Goal: Complete application form: Complete application form

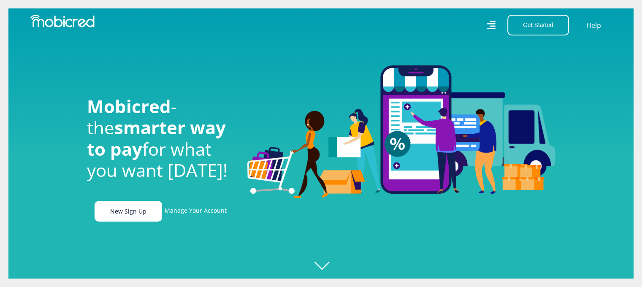
click at [133, 216] on link "New Sign Up" at bounding box center [129, 211] width 68 height 21
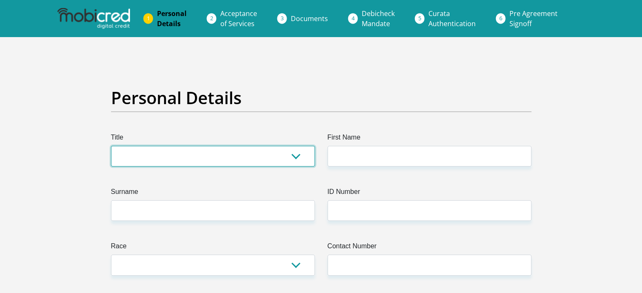
click at [268, 150] on select "Mr Ms Mrs Dr [PERSON_NAME]" at bounding box center [213, 156] width 204 height 21
select select "Mrs"
click at [111, 146] on select "Mr Ms Mrs Dr [PERSON_NAME]" at bounding box center [213, 156] width 204 height 21
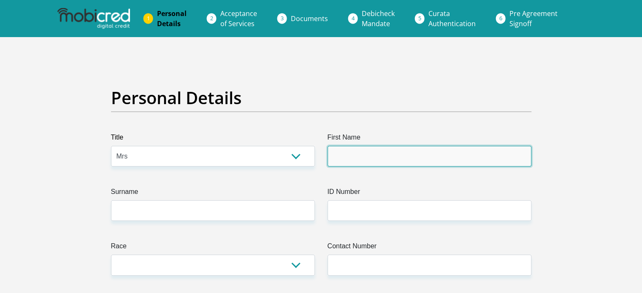
click at [384, 158] on input "First Name" at bounding box center [429, 156] width 204 height 21
type input "Stacey"
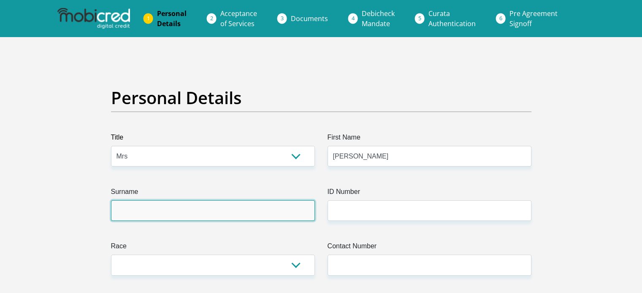
type input "Welcome"
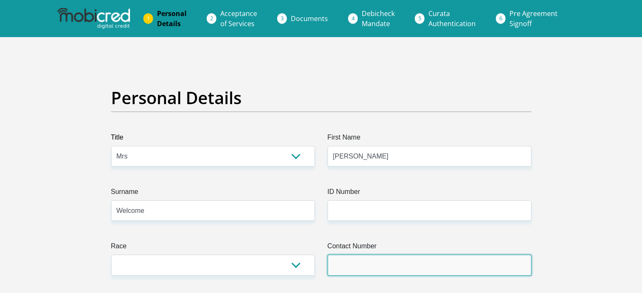
type input "0739469860"
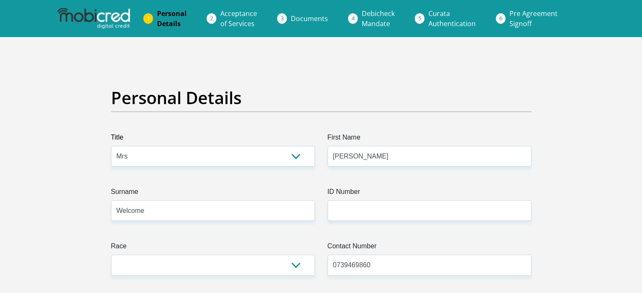
select select "ZAF"
type input "7 Redwing Road, Western Hills, Gqeberha, South Africa"
type input "7 Redwing Road"
type input "Western Hills"
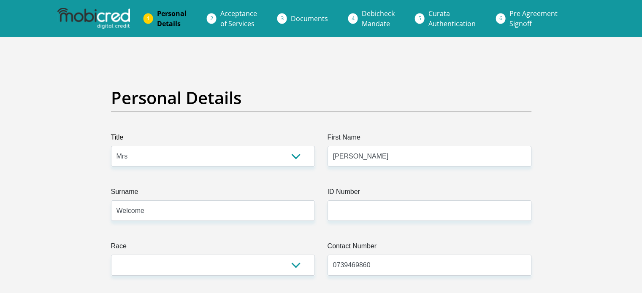
type input "Western Hills"
type input "6025"
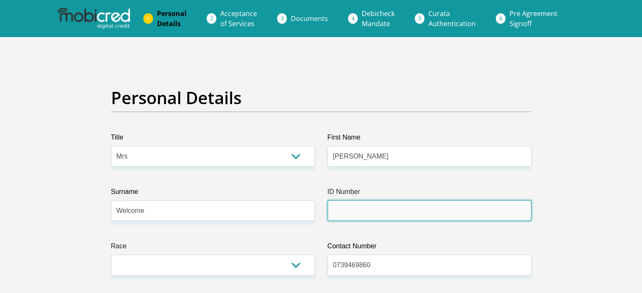
click at [349, 211] on input "ID Number" at bounding box center [429, 210] width 204 height 21
type input "8712290093089"
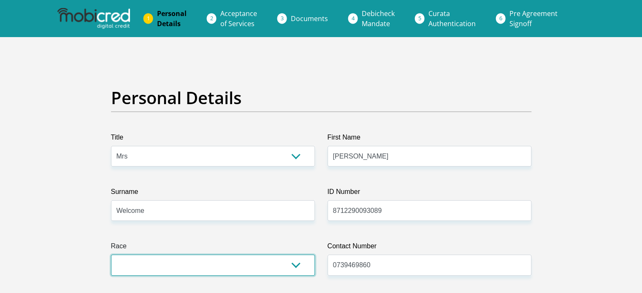
click at [211, 270] on select "Black Coloured Indian White Other" at bounding box center [213, 265] width 204 height 21
select select "2"
click at [111, 255] on select "Black Coloured Indian White Other" at bounding box center [213, 265] width 204 height 21
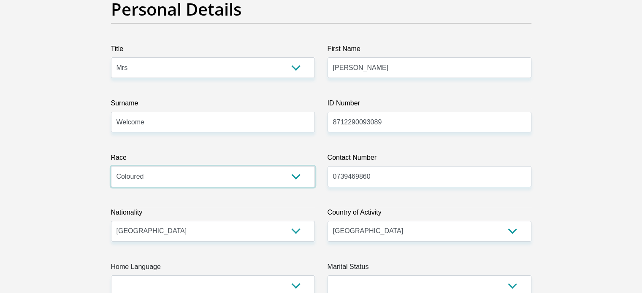
scroll to position [127, 0]
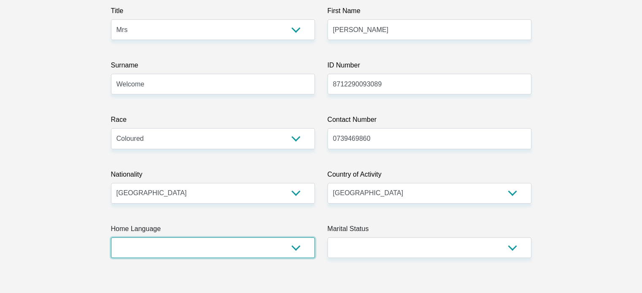
click at [191, 247] on select "Afrikaans English Sepedi South Ndebele Southern Sotho Swati Tsonga Tswana Venda…" at bounding box center [213, 248] width 204 height 21
select select "eng"
click at [111, 238] on select "Afrikaans English Sepedi South Ndebele Southern Sotho Swati Tsonga Tswana Venda…" at bounding box center [213, 248] width 204 height 21
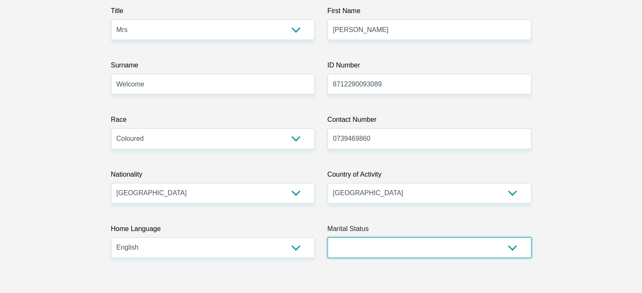
click at [367, 255] on select "Married ANC Single Divorced Widowed Married COP or Customary Law" at bounding box center [429, 248] width 204 height 21
select select "5"
click at [327, 238] on select "Married ANC Single Divorced Widowed Married COP or Customary Law" at bounding box center [429, 248] width 204 height 21
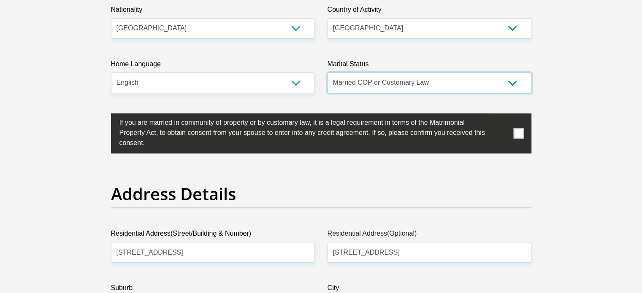
scroll to position [295, 0]
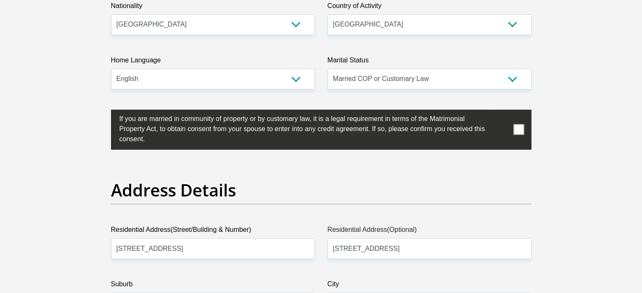
click at [519, 130] on span at bounding box center [518, 129] width 11 height 11
click at [103, 112] on input "checkbox" at bounding box center [103, 112] width 0 height 0
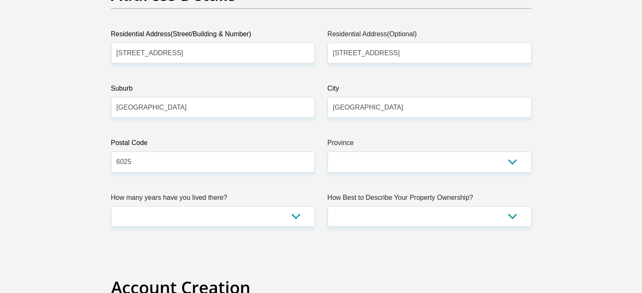
scroll to position [506, 0]
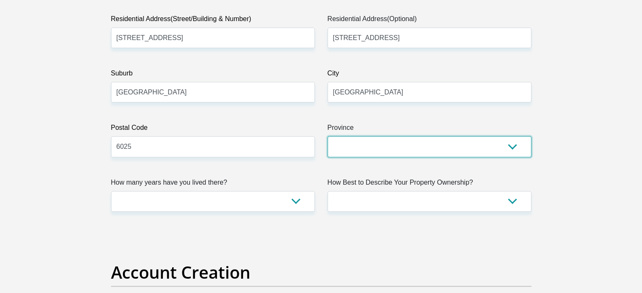
click at [354, 153] on select "Eastern Cape Free State Gauteng KwaZulu-Natal Limpopo Mpumalanga Northern Cape …" at bounding box center [429, 146] width 204 height 21
select select "Eastern Cape"
click at [327, 136] on select "Eastern Cape Free State Gauteng KwaZulu-Natal Limpopo Mpumalanga Northern Cape …" at bounding box center [429, 146] width 204 height 21
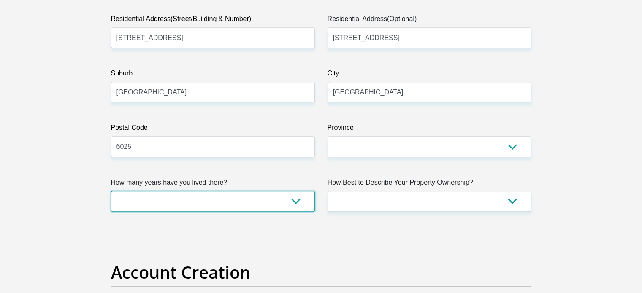
click at [259, 194] on select "less than 1 year 1-3 years 3-5 years 5+ years" at bounding box center [213, 201] width 204 height 21
select select "2"
click at [111, 191] on select "less than 1 year 1-3 years 3-5 years 5+ years" at bounding box center [213, 201] width 204 height 21
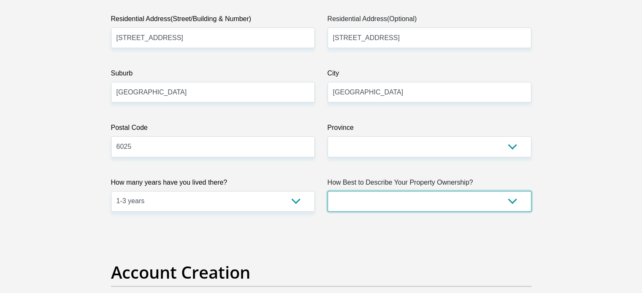
click at [421, 206] on select "Owned Rented Family Owned Company Dwelling" at bounding box center [429, 201] width 204 height 21
select select "Rented"
click at [327, 191] on select "Owned Rented Family Owned Company Dwelling" at bounding box center [429, 201] width 204 height 21
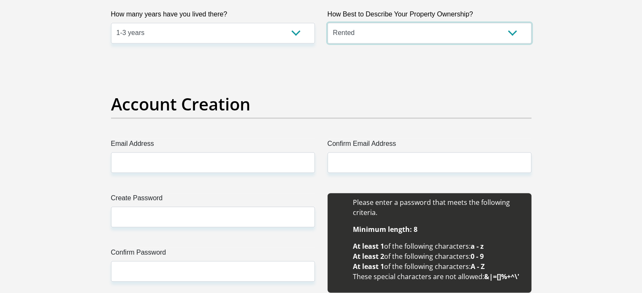
scroll to position [675, 0]
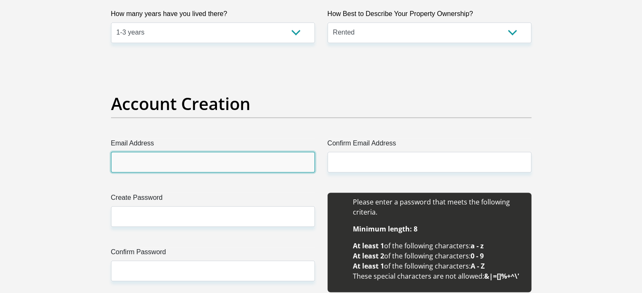
click at [194, 162] on input "Email Address" at bounding box center [213, 162] width 204 height 21
type input "welcomestacey7@gmail.com"
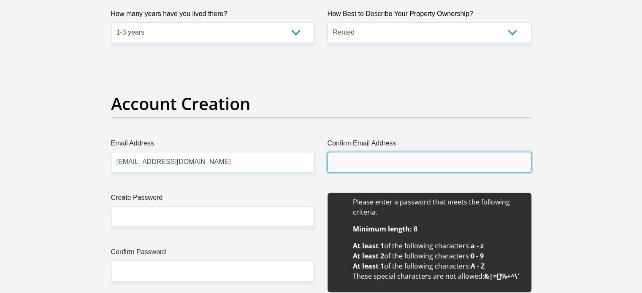
type input "welcomestacey7@gmail.com"
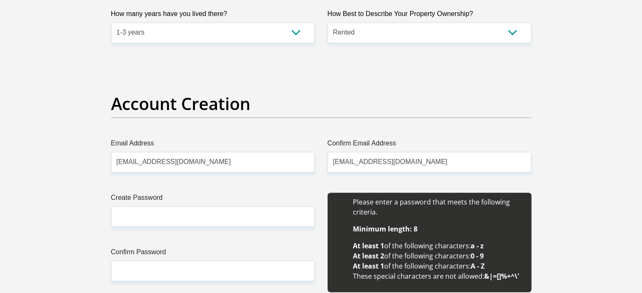
type input "Stacey"
type input "Welcome"
type input "0739469860"
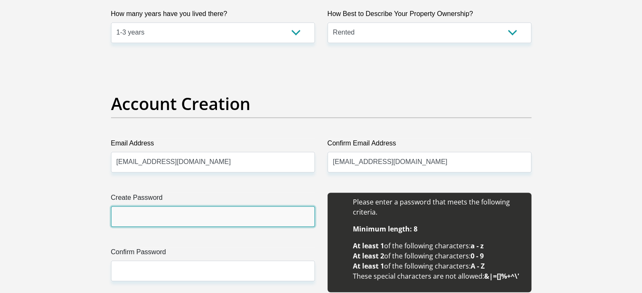
click at [189, 214] on input "Create Password" at bounding box center [213, 216] width 204 height 21
type input "Bredar54??"
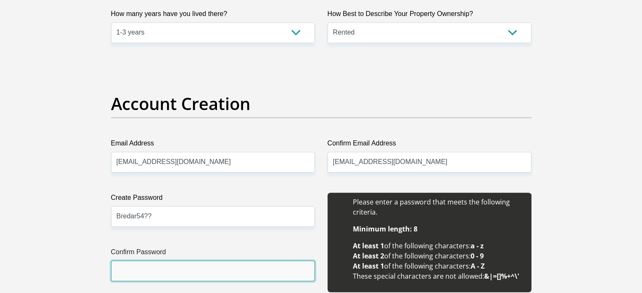
click at [158, 276] on input "Confirm Password" at bounding box center [213, 271] width 204 height 21
type input "Bredar54??"
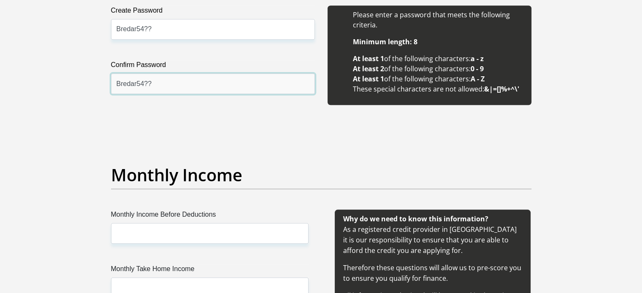
scroll to position [886, 0]
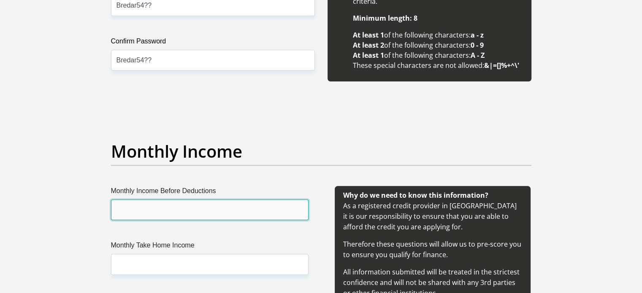
click at [190, 216] on input "Monthly Income Before Deductions" at bounding box center [209, 210] width 197 height 21
type input "34503"
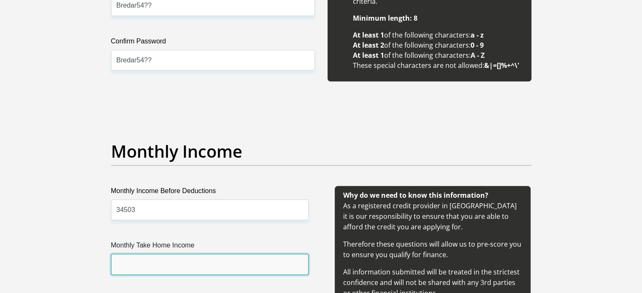
click at [172, 266] on input "Monthly Take Home Income" at bounding box center [209, 264] width 197 height 21
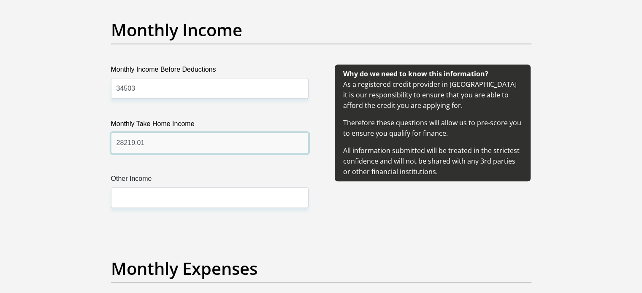
scroll to position [1013, 0]
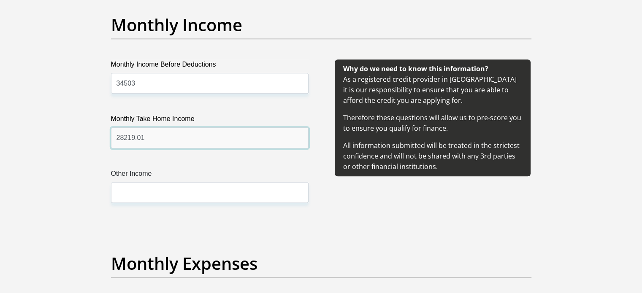
type input "28219.01"
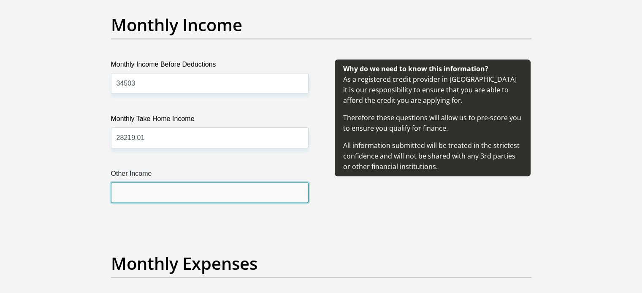
click at [190, 197] on input "Other Income" at bounding box center [209, 192] width 197 height 21
type input "1600"
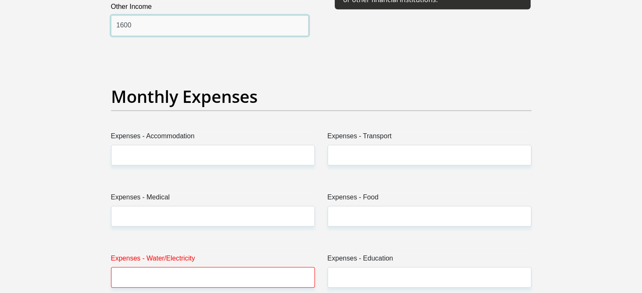
scroll to position [1181, 0]
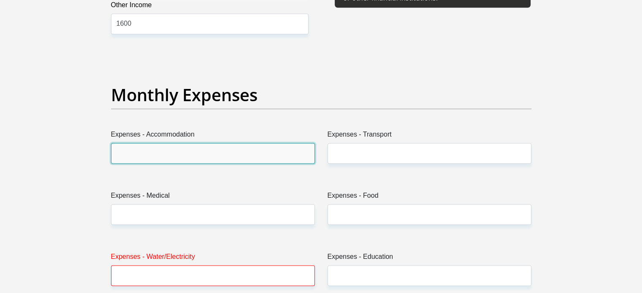
click at [192, 154] on input "Expenses - Accommodation" at bounding box center [213, 153] width 204 height 21
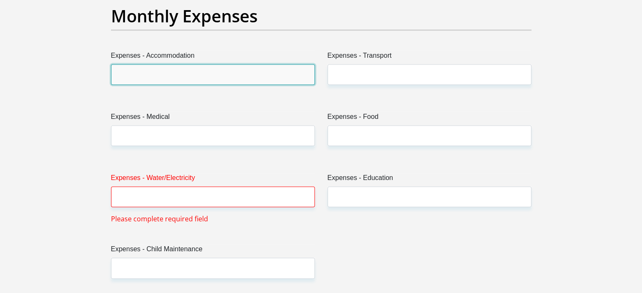
scroll to position [1266, 0]
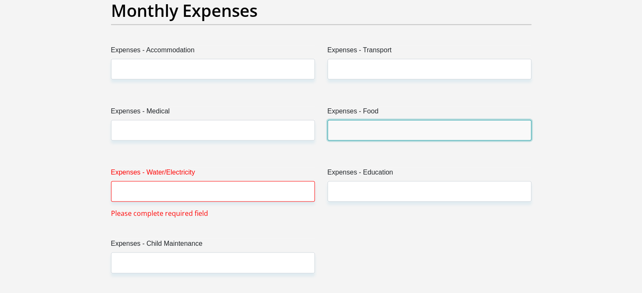
click at [373, 127] on input "Expenses - Food" at bounding box center [429, 130] width 204 height 21
type input "3500"
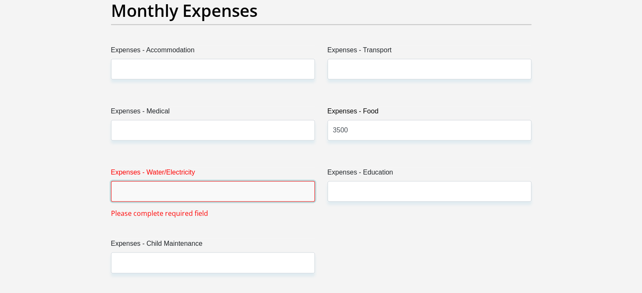
click at [234, 194] on input "Expenses - Water/Electricity" at bounding box center [213, 191] width 204 height 21
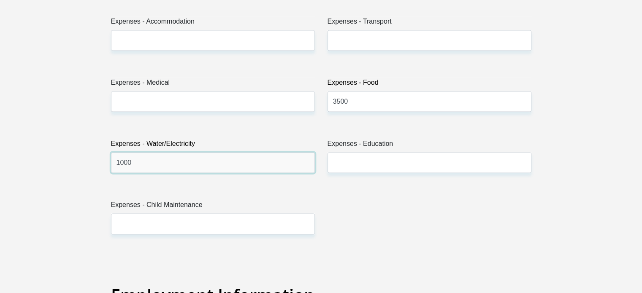
scroll to position [1308, 0]
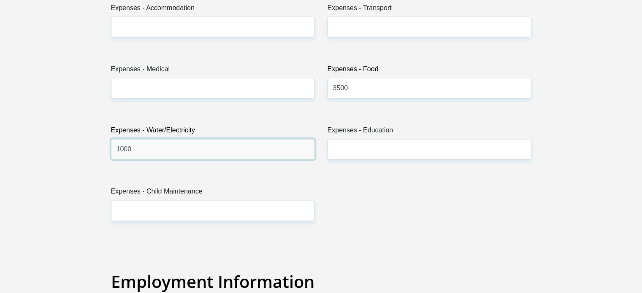
type input "1000"
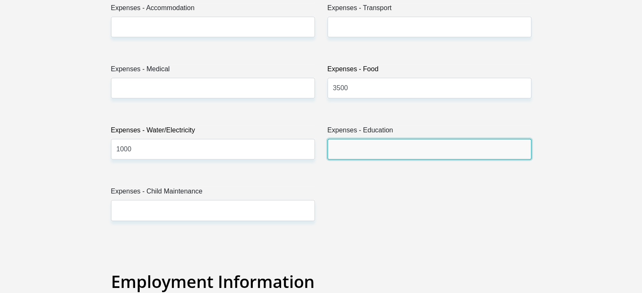
click at [351, 149] on input "Expenses - Education" at bounding box center [429, 149] width 204 height 21
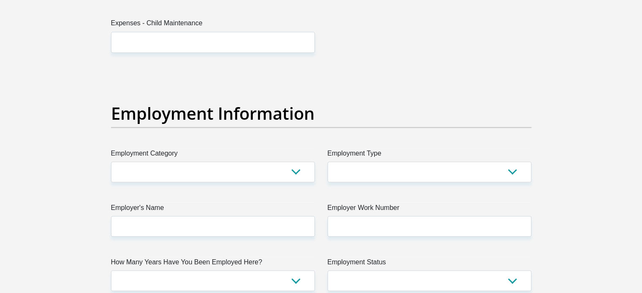
scroll to position [1477, 0]
type input "2000"
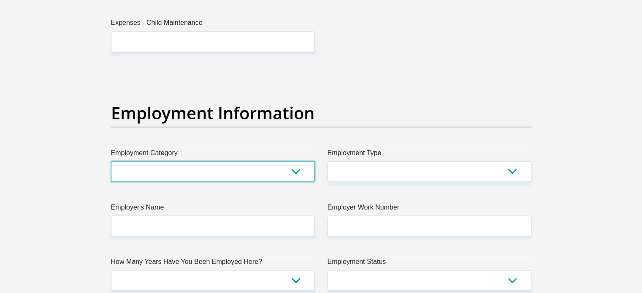
click at [296, 167] on select "AGRICULTURE ALCOHOL & TOBACCO CONSTRUCTION MATERIALS METALLURGY EQUIPMENT FOR R…" at bounding box center [213, 171] width 204 height 21
select select "59"
click at [111, 161] on select "AGRICULTURE ALCOHOL & TOBACCO CONSTRUCTION MATERIALS METALLURGY EQUIPMENT FOR R…" at bounding box center [213, 171] width 204 height 21
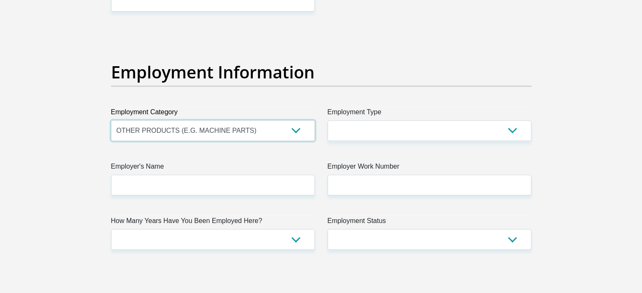
scroll to position [1519, 0]
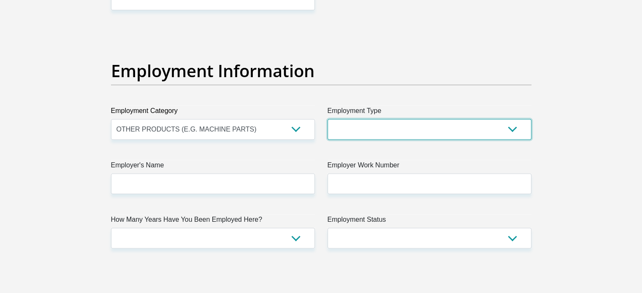
click at [370, 126] on select "College/Lecturer Craft Seller Creative Driver Executive Farmer Forces - Non Com…" at bounding box center [429, 129] width 204 height 21
select select "Manager"
click at [327, 119] on select "College/Lecturer Craft Seller Creative Driver Executive Farmer Forces - Non Com…" at bounding box center [429, 129] width 204 height 21
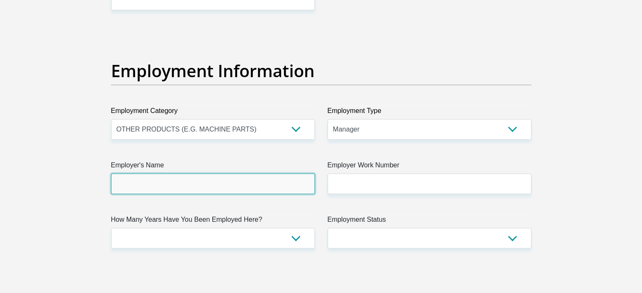
click at [223, 182] on input "Employer's Name" at bounding box center [213, 183] width 204 height 21
type input "CotiChocolates"
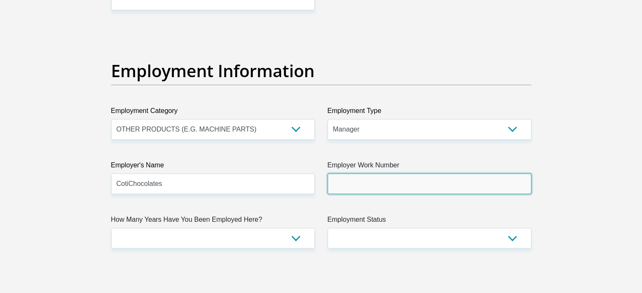
click at [366, 186] on input "Employer Work Number" at bounding box center [429, 183] width 204 height 21
type input "0413731316"
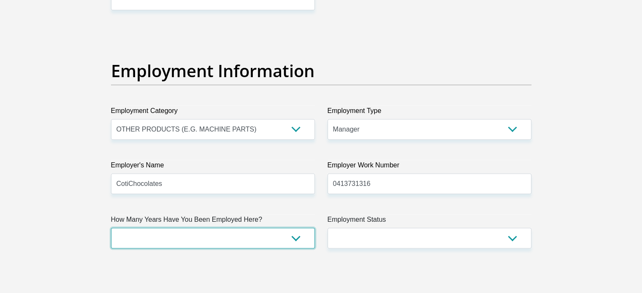
click at [249, 236] on select "less than 1 year 1-3 years 3-5 years 5+ years" at bounding box center [213, 238] width 204 height 21
select select "60"
click at [111, 228] on select "less than 1 year 1-3 years 3-5 years 5+ years" at bounding box center [213, 238] width 204 height 21
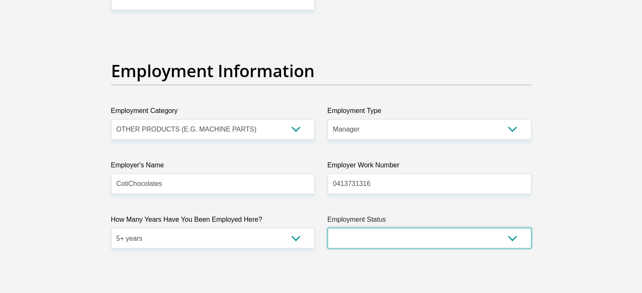
click at [403, 233] on select "Permanent/Full-time Part-time/Casual Contract Worker Self-Employed Housewife Re…" at bounding box center [429, 238] width 204 height 21
select select "1"
click at [327, 228] on select "Permanent/Full-time Part-time/Casual Contract Worker Self-Employed Housewife Re…" at bounding box center [429, 238] width 204 height 21
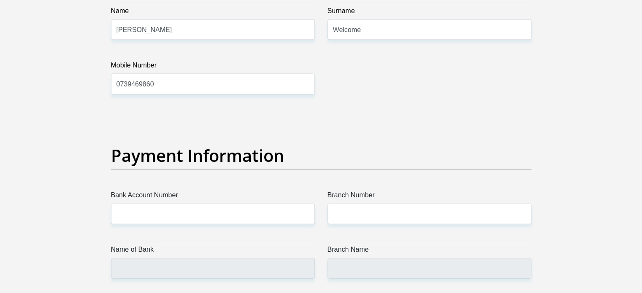
scroll to position [1899, 0]
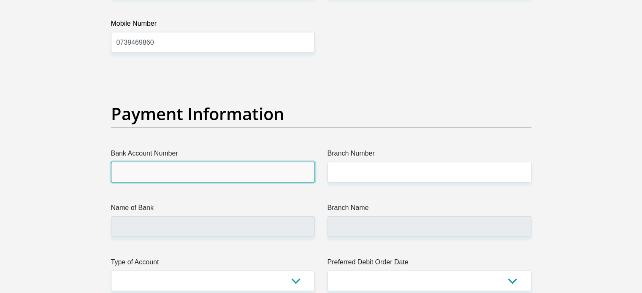
click at [238, 176] on input "Bank Account Number" at bounding box center [213, 172] width 204 height 21
type input "1098792823"
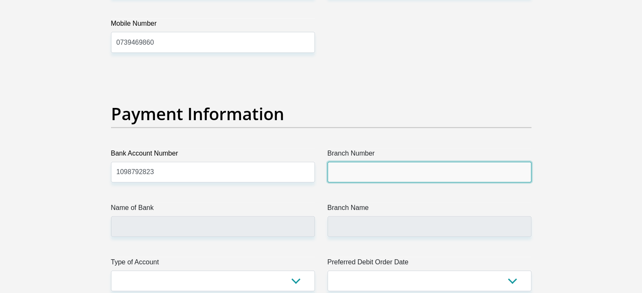
click at [373, 177] on input "Branch Number" at bounding box center [429, 172] width 204 height 21
type input "198765"
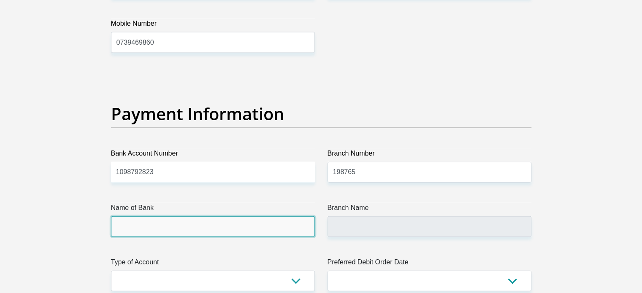
click at [192, 222] on input "Name of Bank" at bounding box center [213, 226] width 204 height 21
type input "NEDBANK"
type input "NEDBANK SOUTH AFRICA"
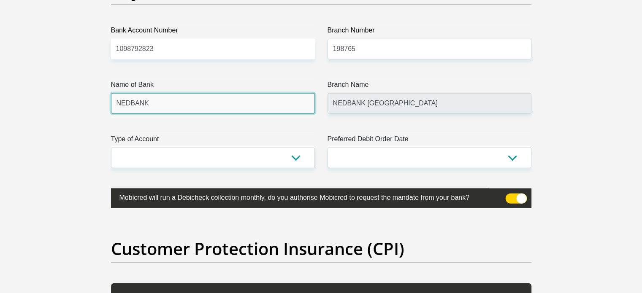
scroll to position [2025, 0]
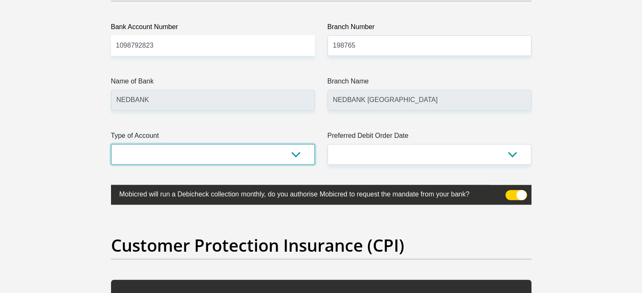
click at [235, 151] on select "Cheque Savings" at bounding box center [213, 154] width 204 height 21
select select "CUR"
click at [111, 144] on select "Cheque Savings" at bounding box center [213, 154] width 204 height 21
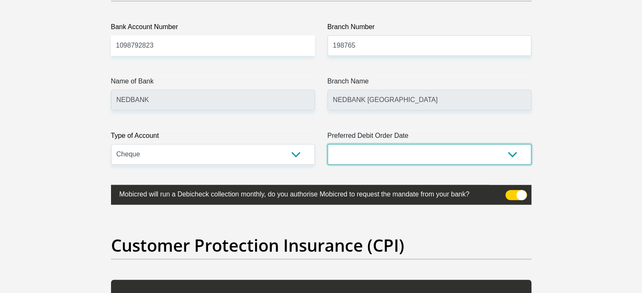
click at [368, 155] on select "1st 2nd 3rd 4th 5th 7th 18th 19th 20th 21st 22nd 23rd 24th 25th 26th 27th 28th …" at bounding box center [429, 154] width 204 height 21
select select "25"
click at [327, 144] on select "1st 2nd 3rd 4th 5th 7th 18th 19th 20th 21st 22nd 23rd 24th 25th 26th 27th 28th …" at bounding box center [429, 154] width 204 height 21
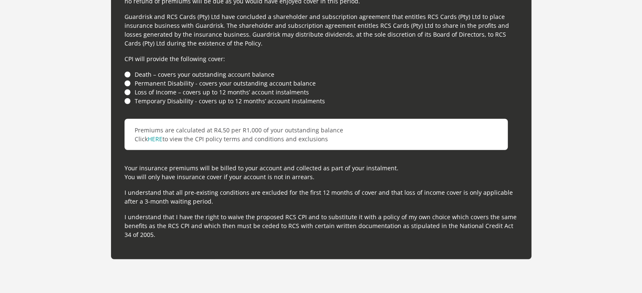
scroll to position [2405, 0]
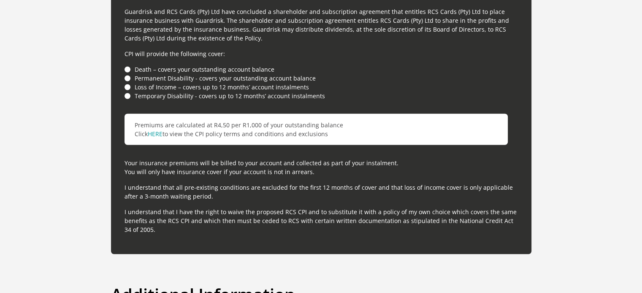
click at [128, 67] on li "Death – covers your outstanding account balance" at bounding box center [320, 69] width 393 height 9
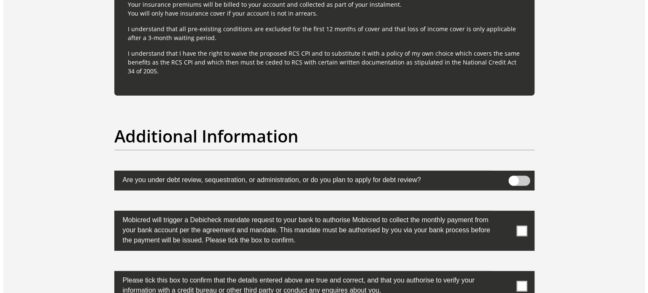
scroll to position [2616, 0]
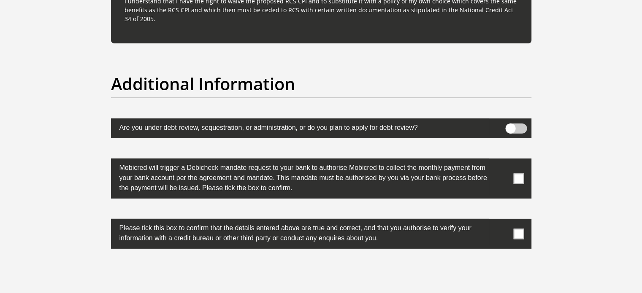
click at [513, 129] on span at bounding box center [516, 129] width 22 height 10
click at [510, 126] on input "checkbox" at bounding box center [510, 126] width 0 height 0
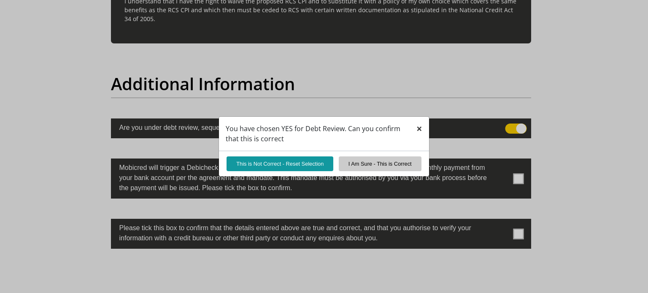
click at [418, 128] on span "×" at bounding box center [419, 129] width 6 height 14
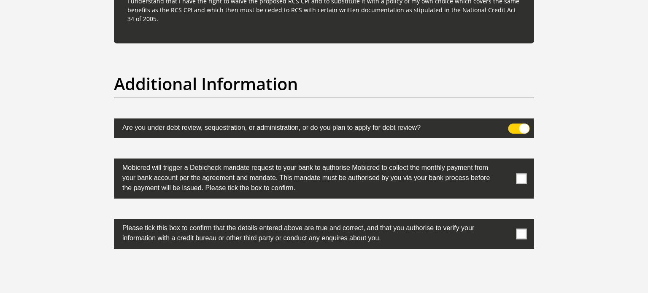
click at [516, 121] on label at bounding box center [324, 129] width 420 height 20
click at [513, 126] on input "checkbox" at bounding box center [513, 126] width 0 height 0
click at [517, 178] on span at bounding box center [521, 178] width 11 height 11
click at [505, 161] on input "checkbox" at bounding box center [505, 161] width 0 height 0
click at [516, 232] on span at bounding box center [521, 234] width 11 height 11
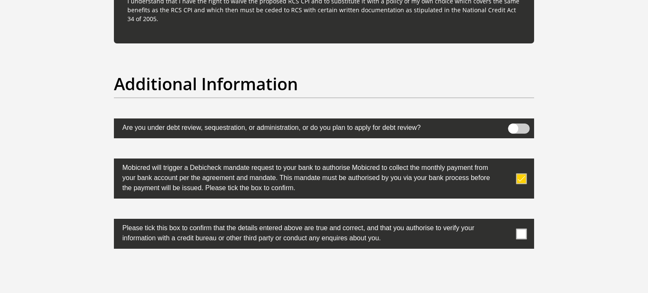
click at [505, 221] on input "checkbox" at bounding box center [505, 221] width 0 height 0
drag, startPoint x: 404, startPoint y: 264, endPoint x: 534, endPoint y: 293, distance: 133.6
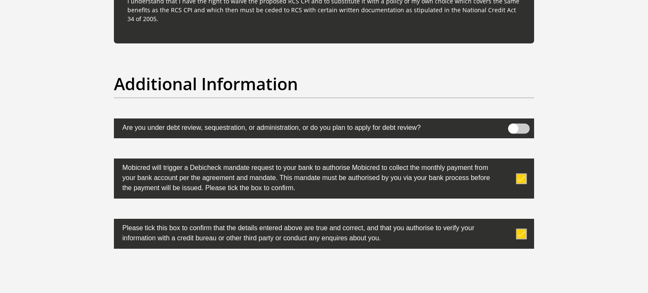
drag, startPoint x: 346, startPoint y: 227, endPoint x: 392, endPoint y: 205, distance: 51.5
click at [540, 182] on div "Mobicred will trigger a Debicheck mandate request to your bank to authorise Mob…" at bounding box center [324, 179] width 433 height 40
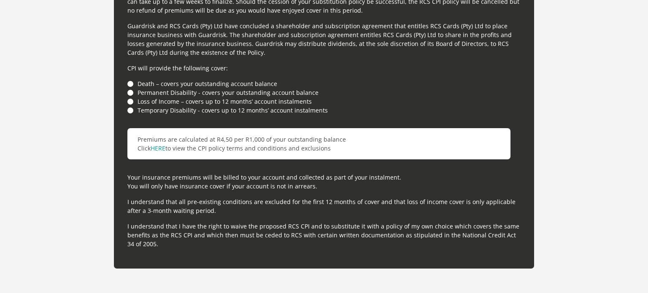
click at [302, 101] on li "Loss of Income – covers up to 12 months’ account instalments" at bounding box center [323, 101] width 393 height 9
click at [375, 200] on p "I understand that all pre-existing conditions are excluded for the first 12 mon…" at bounding box center [323, 206] width 393 height 18
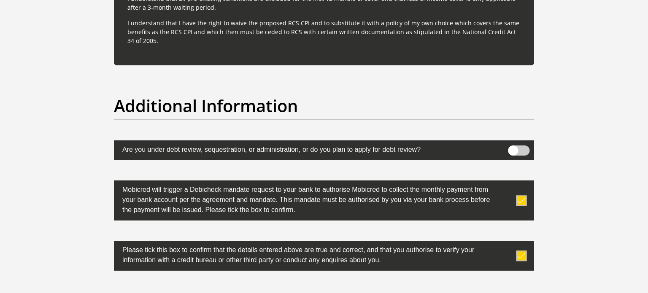
scroll to position [2752, 0]
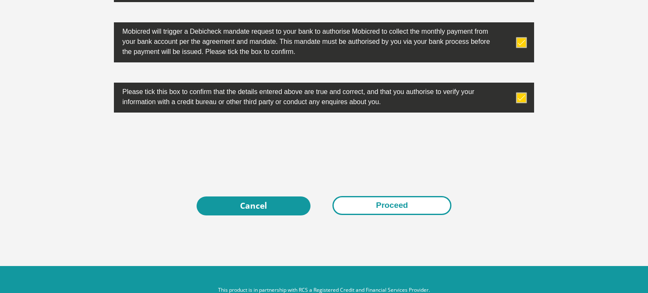
click at [399, 202] on button "Proceed" at bounding box center [391, 205] width 119 height 19
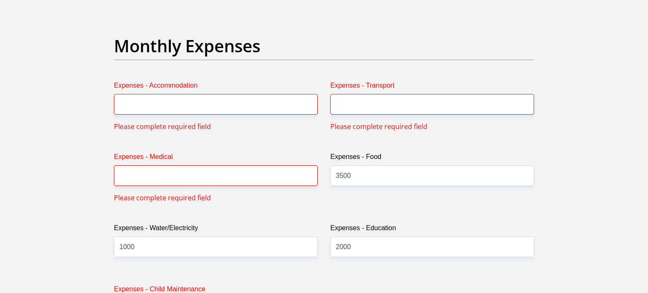
scroll to position [1224, 0]
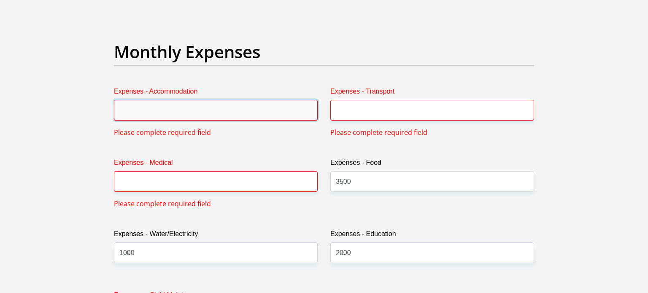
click at [246, 109] on input "Expenses - Accommodation" at bounding box center [216, 110] width 204 height 21
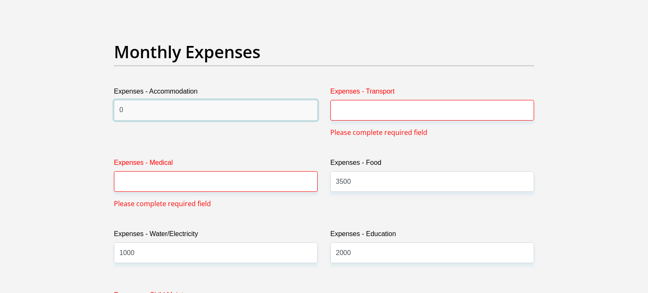
type input "0"
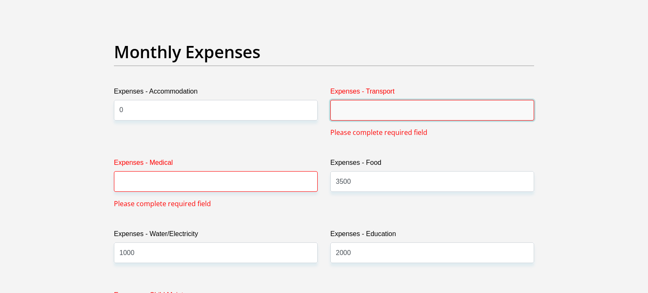
click at [339, 109] on input "Expenses - Transport" at bounding box center [432, 110] width 204 height 21
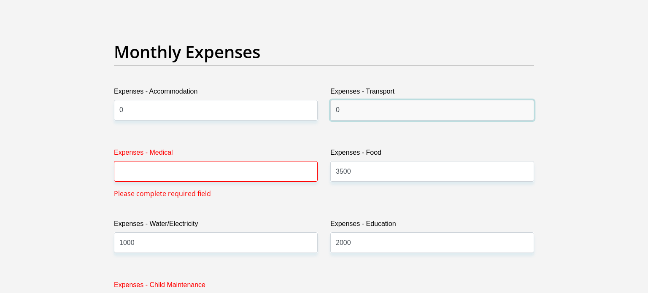
type input "0"
click at [189, 155] on label "Expenses - Medical" at bounding box center [216, 155] width 204 height 14
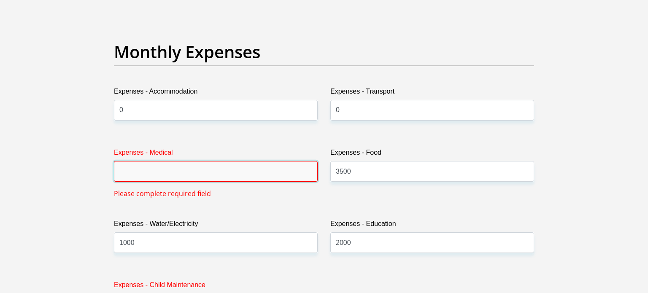
click at [189, 161] on input "Expenses - Medical" at bounding box center [216, 171] width 204 height 21
click at [177, 167] on input "Expenses - Medical" at bounding box center [216, 171] width 204 height 21
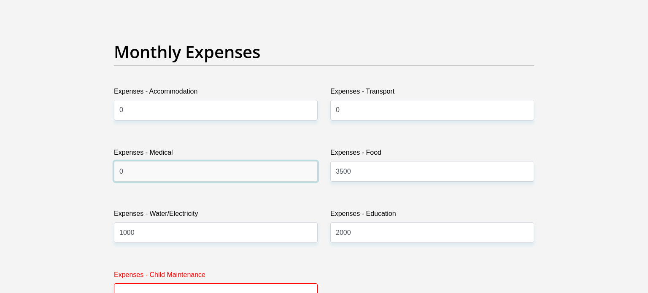
type input "0"
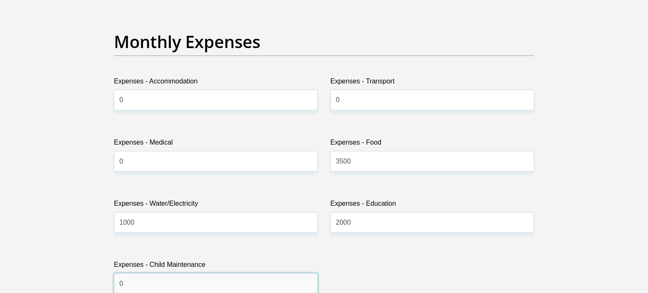
type input "0"
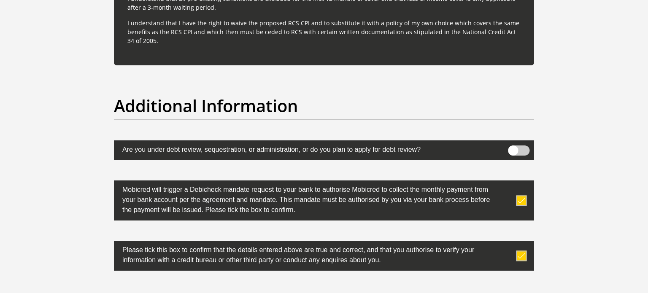
scroll to position [2752, 0]
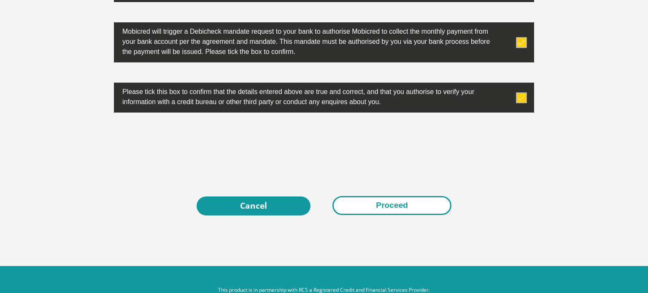
click at [371, 205] on button "Proceed" at bounding box center [391, 205] width 119 height 19
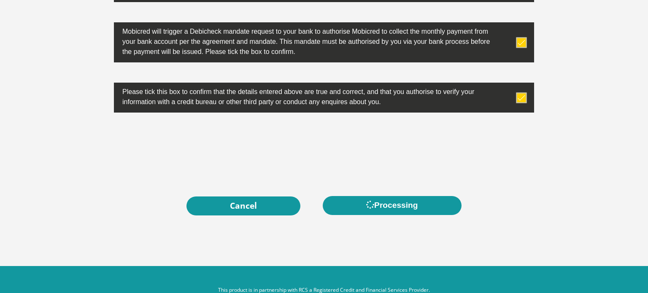
scroll to position [0, 0]
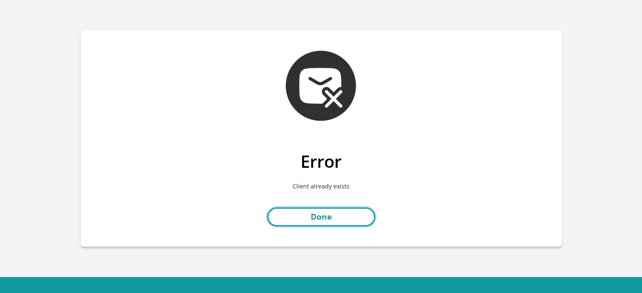
click at [340, 215] on link "Done" at bounding box center [321, 217] width 108 height 19
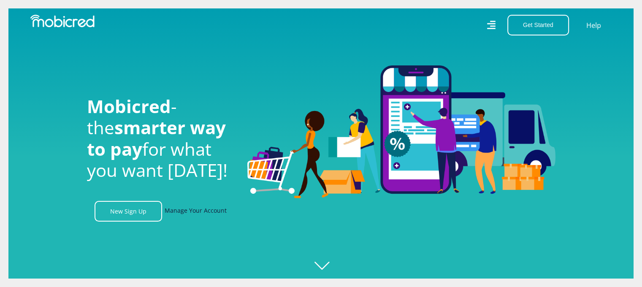
click at [219, 211] on link "Manage Your Account" at bounding box center [196, 211] width 62 height 21
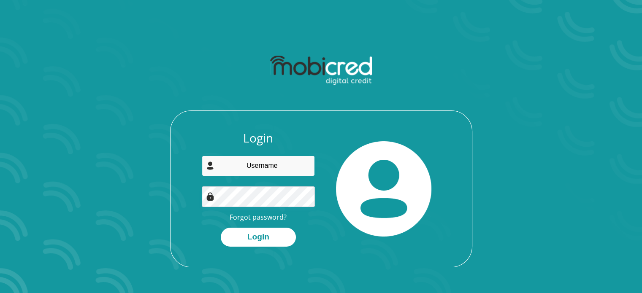
click at [275, 173] on input "email" at bounding box center [258, 166] width 113 height 21
type input "[EMAIL_ADDRESS][DOMAIN_NAME]"
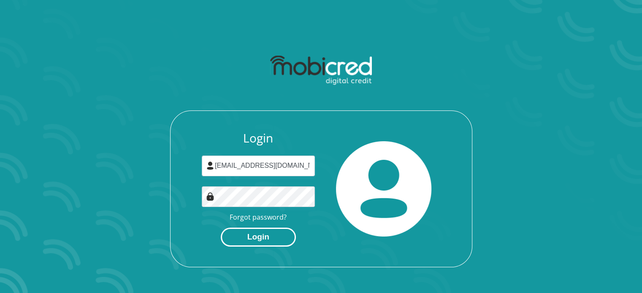
click at [250, 235] on button "Login" at bounding box center [258, 237] width 75 height 19
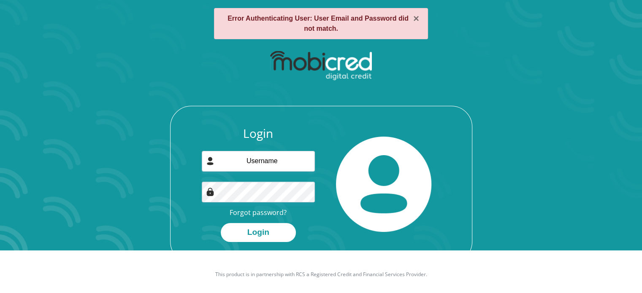
scroll to position [48, 0]
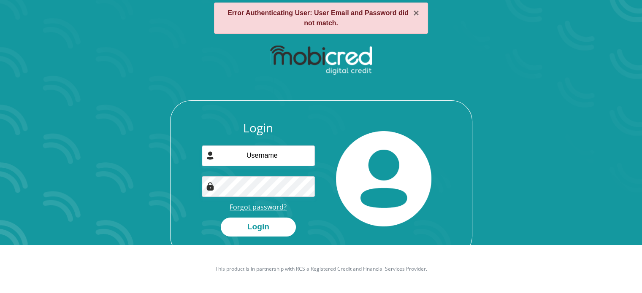
click at [253, 204] on link "Forgot password?" at bounding box center [258, 207] width 57 height 9
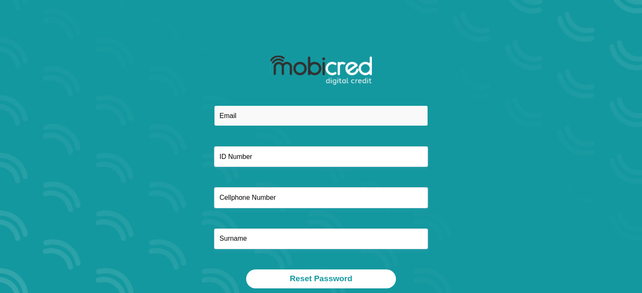
click at [296, 119] on input "email" at bounding box center [321, 115] width 214 height 21
type input "[EMAIL_ADDRESS][DOMAIN_NAME]"
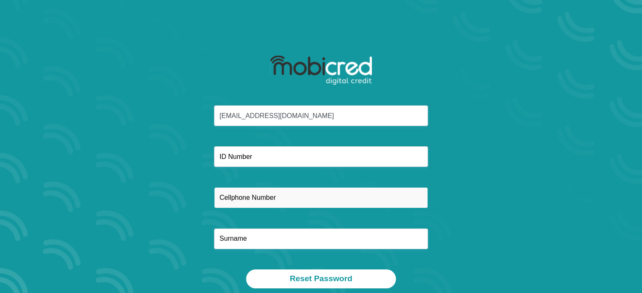
type input "0739469860"
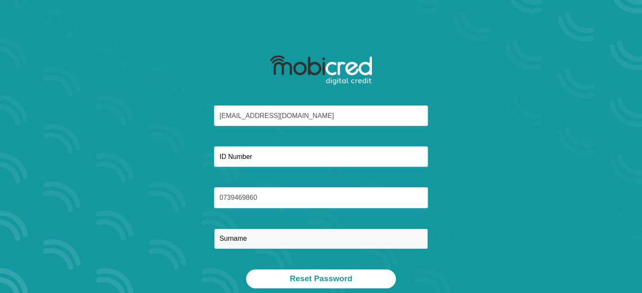
type input "Welcome"
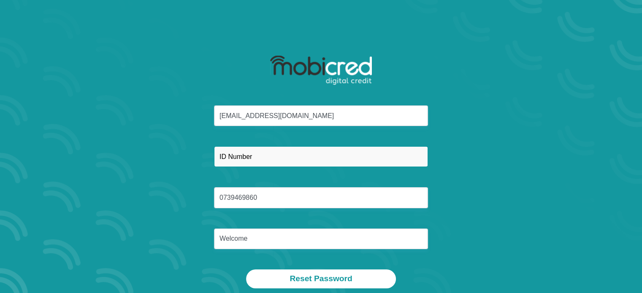
click at [257, 159] on input "text" at bounding box center [321, 156] width 214 height 21
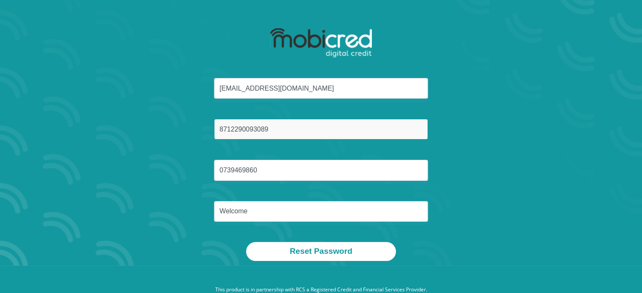
scroll to position [42, 0]
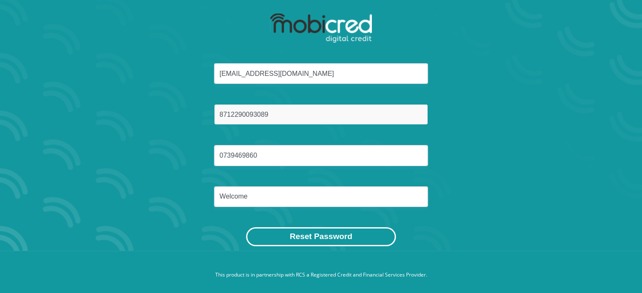
type input "8712290093089"
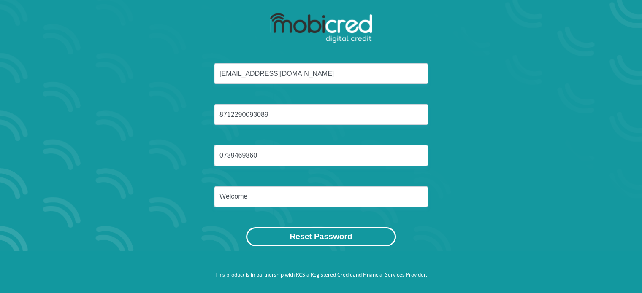
click at [302, 228] on button "Reset Password" at bounding box center [320, 236] width 149 height 19
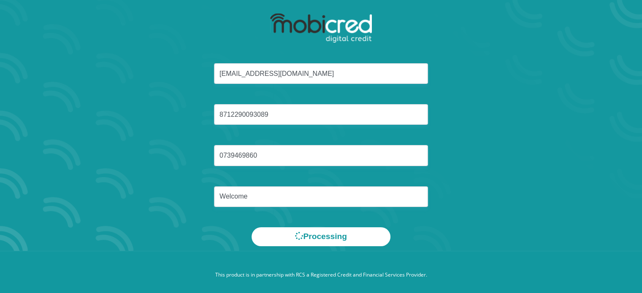
scroll to position [0, 0]
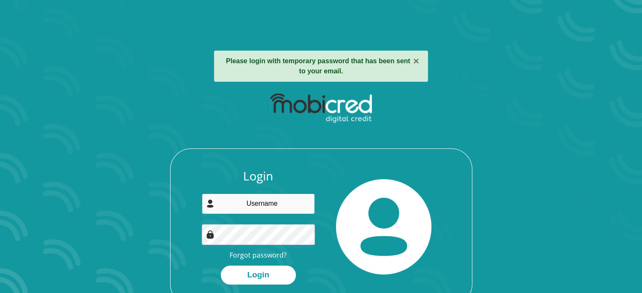
click at [265, 201] on input "email" at bounding box center [258, 204] width 113 height 21
type input "[EMAIL_ADDRESS][DOMAIN_NAME]"
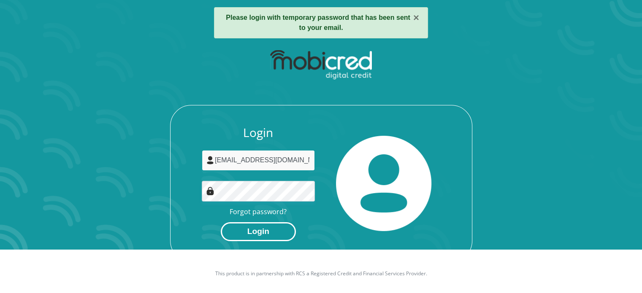
scroll to position [48, 0]
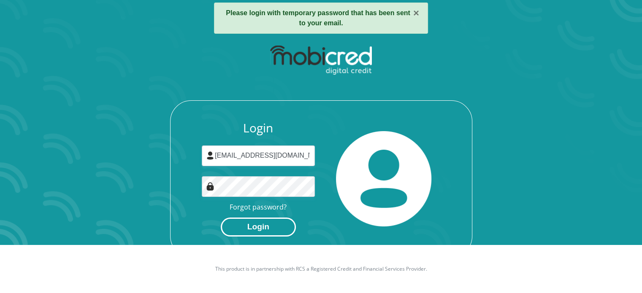
click at [279, 223] on button "Login" at bounding box center [258, 227] width 75 height 19
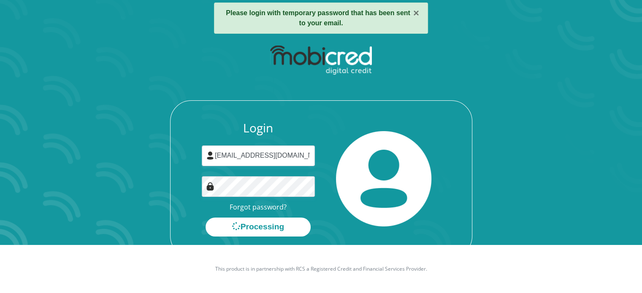
scroll to position [0, 0]
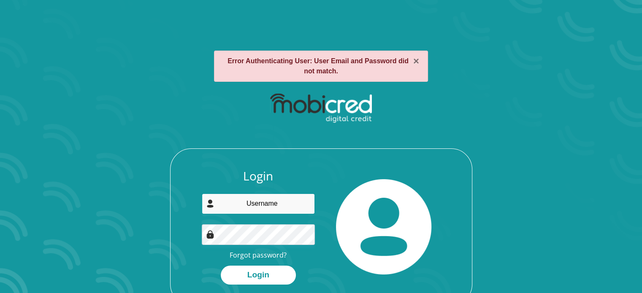
click at [270, 202] on input "email" at bounding box center [258, 204] width 113 height 21
type input "StaceWel"
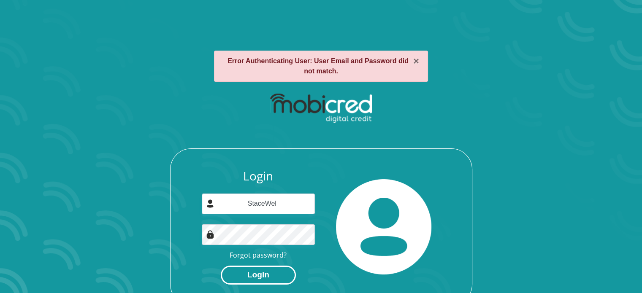
click at [280, 273] on button "Login" at bounding box center [258, 275] width 75 height 19
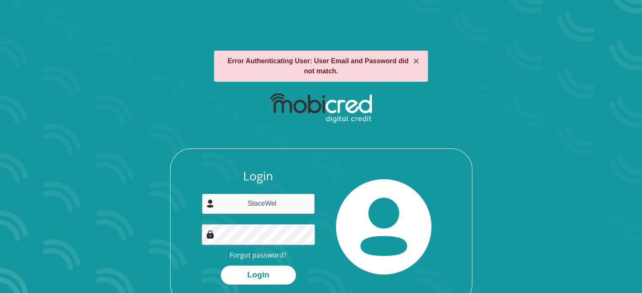
drag, startPoint x: 286, startPoint y: 204, endPoint x: 227, endPoint y: 203, distance: 59.1
click at [227, 203] on input "StaceWel" at bounding box center [258, 204] width 113 height 21
type input "W"
type input "welcomestacey7@gmail.com"
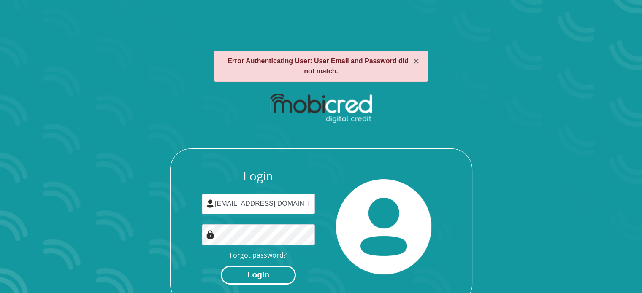
click at [251, 275] on button "Login" at bounding box center [258, 275] width 75 height 19
